Goal: Information Seeking & Learning: Learn about a topic

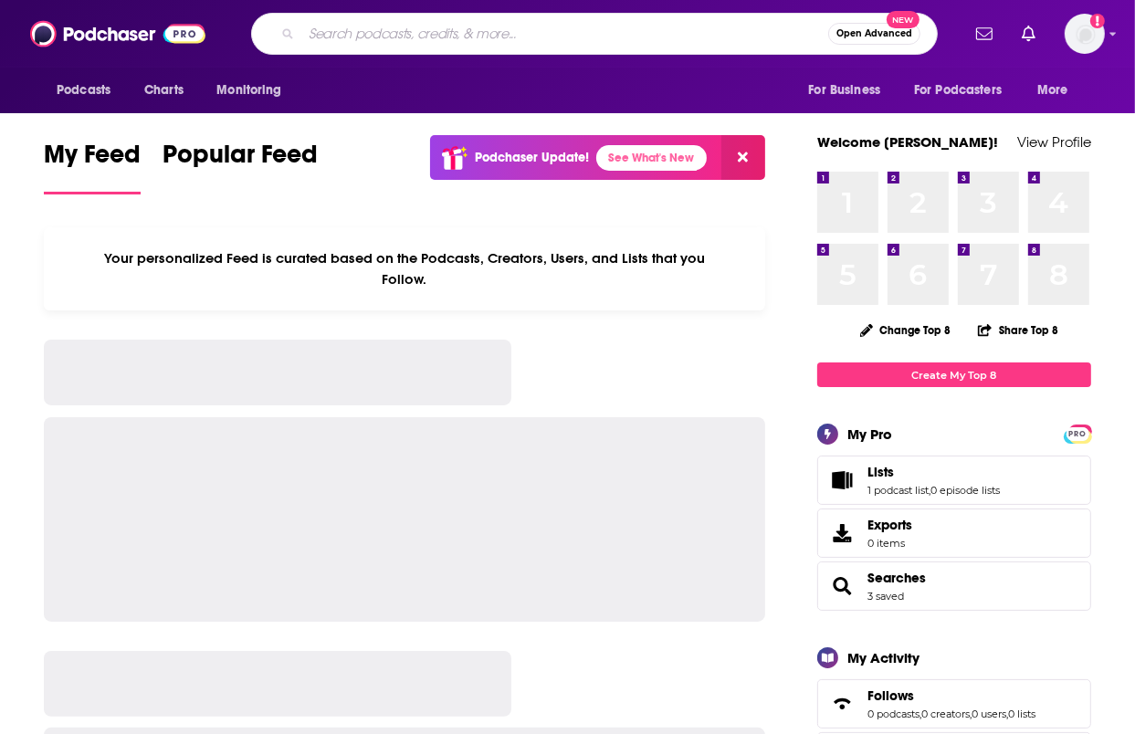
click at [358, 37] on input "Search podcasts, credits, & more..." at bounding box center [564, 33] width 527 height 29
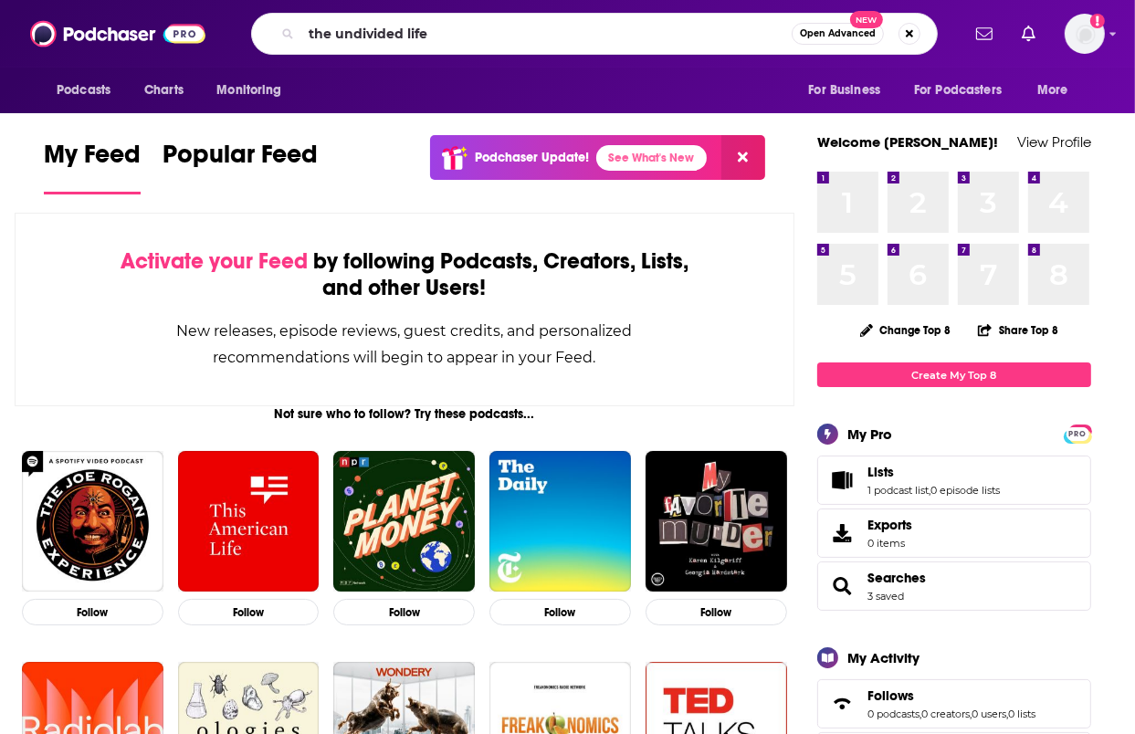
type input "the undivided life"
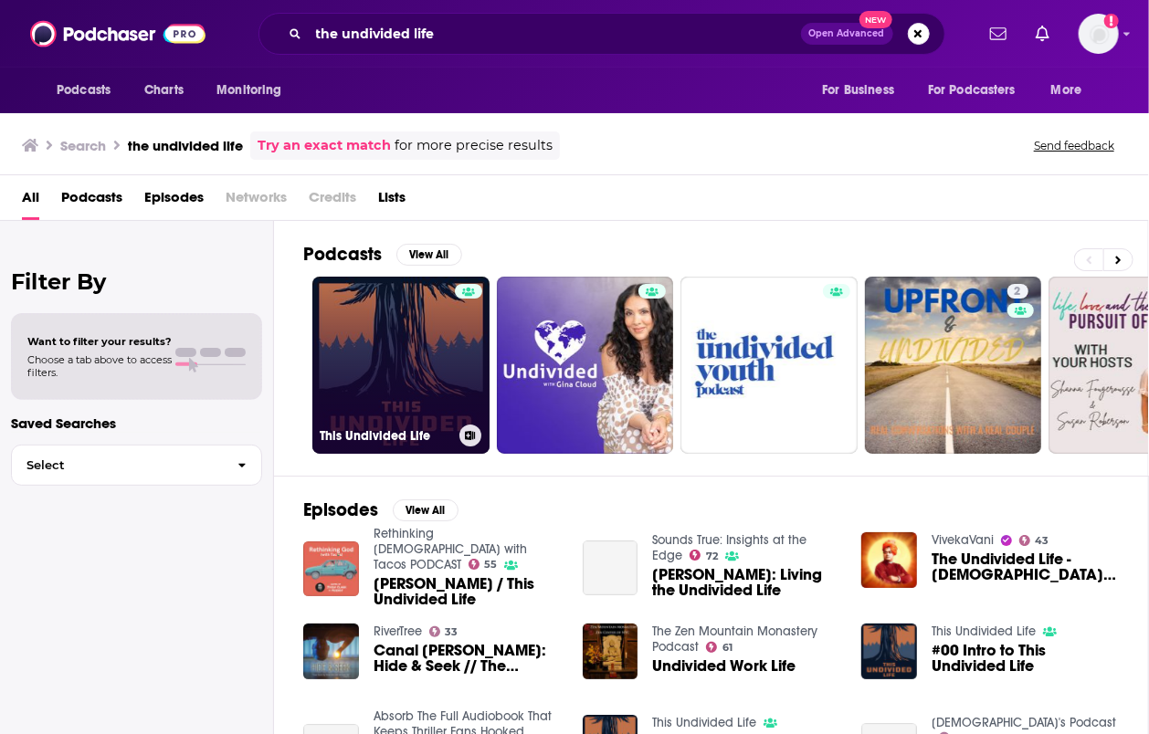
click at [424, 324] on link "This Undivided Life" at bounding box center [400, 365] width 177 height 177
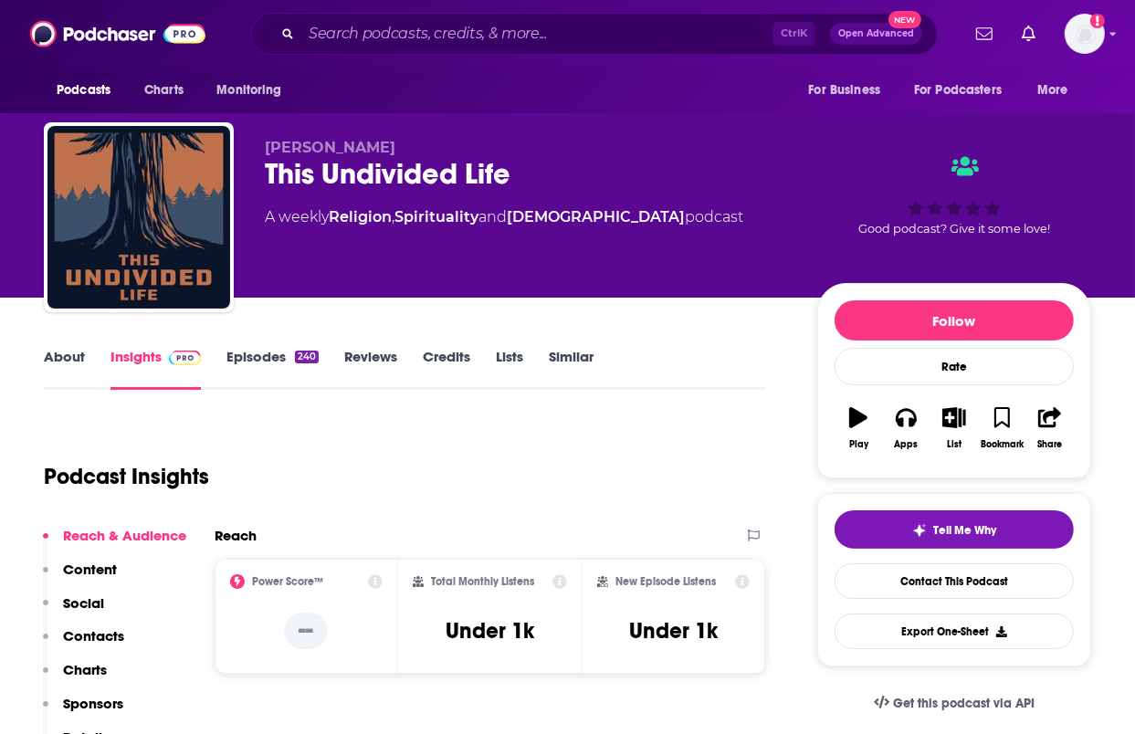
click at [61, 354] on link "About" at bounding box center [64, 369] width 41 height 42
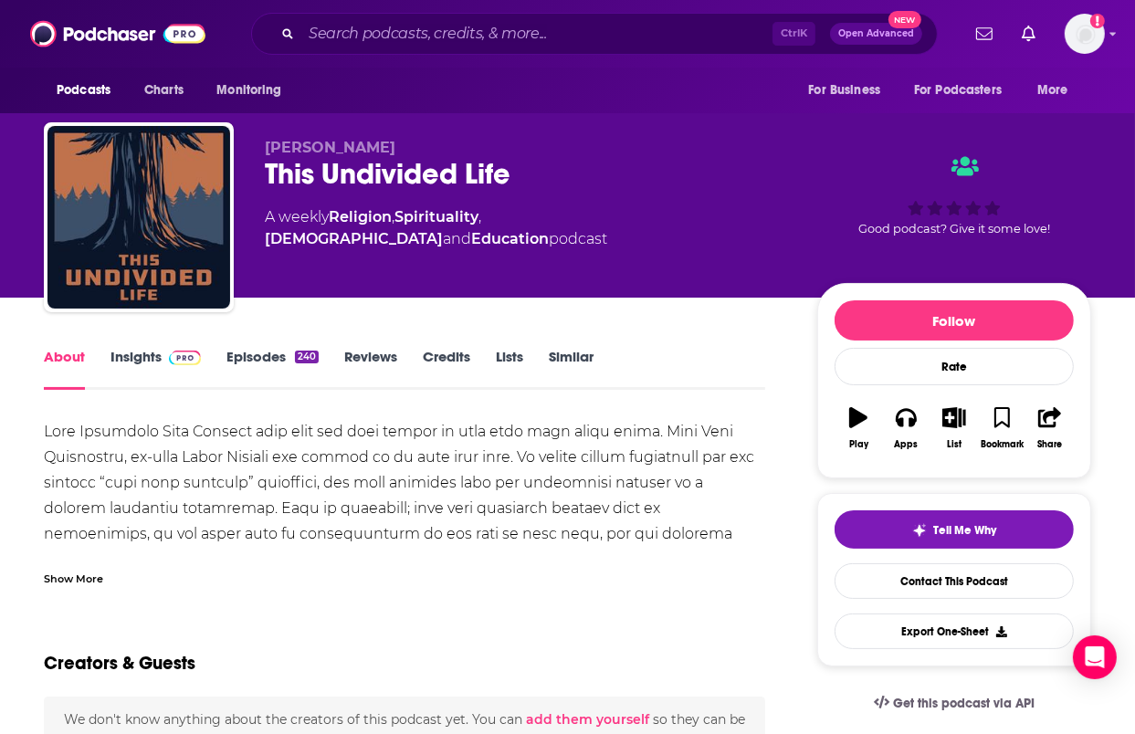
click at [1117, 219] on div "[PERSON_NAME] This Undivided Life A weekly Religion , Spirituality , [DEMOGRAPH…" at bounding box center [567, 149] width 1135 height 298
